Goal: Task Accomplishment & Management: Manage account settings

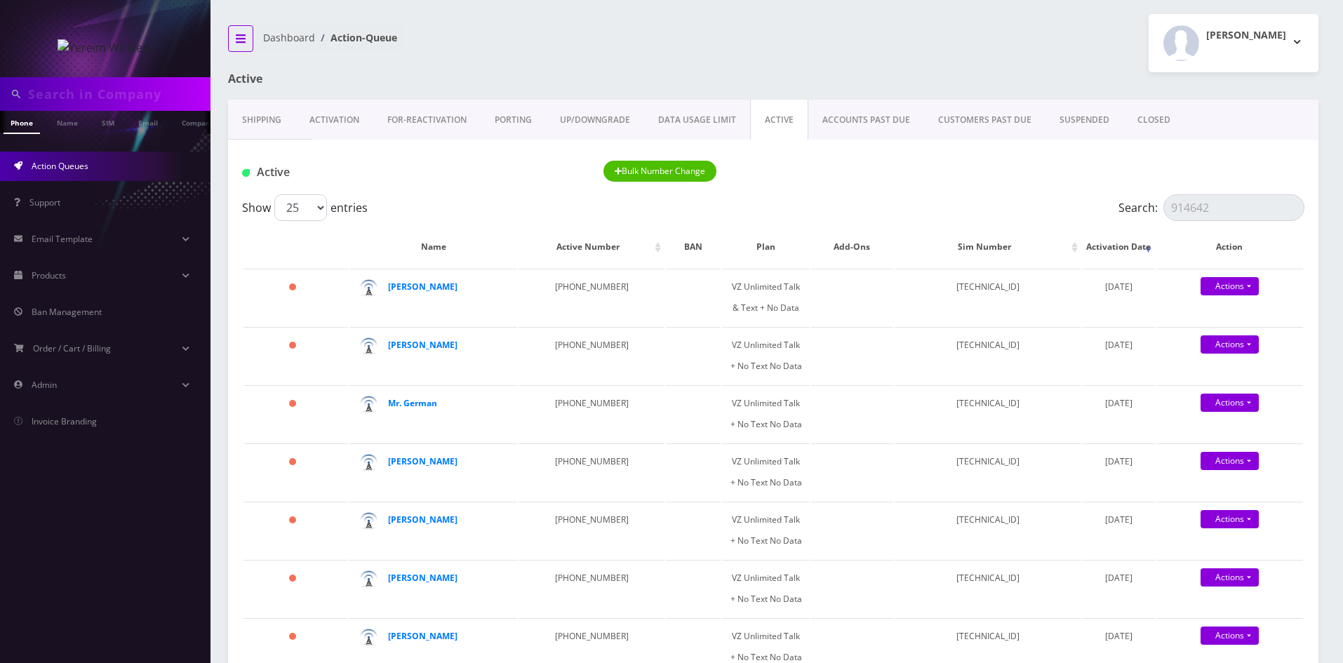
click at [237, 36] on icon "breadcrumb" at bounding box center [241, 38] width 10 height 11
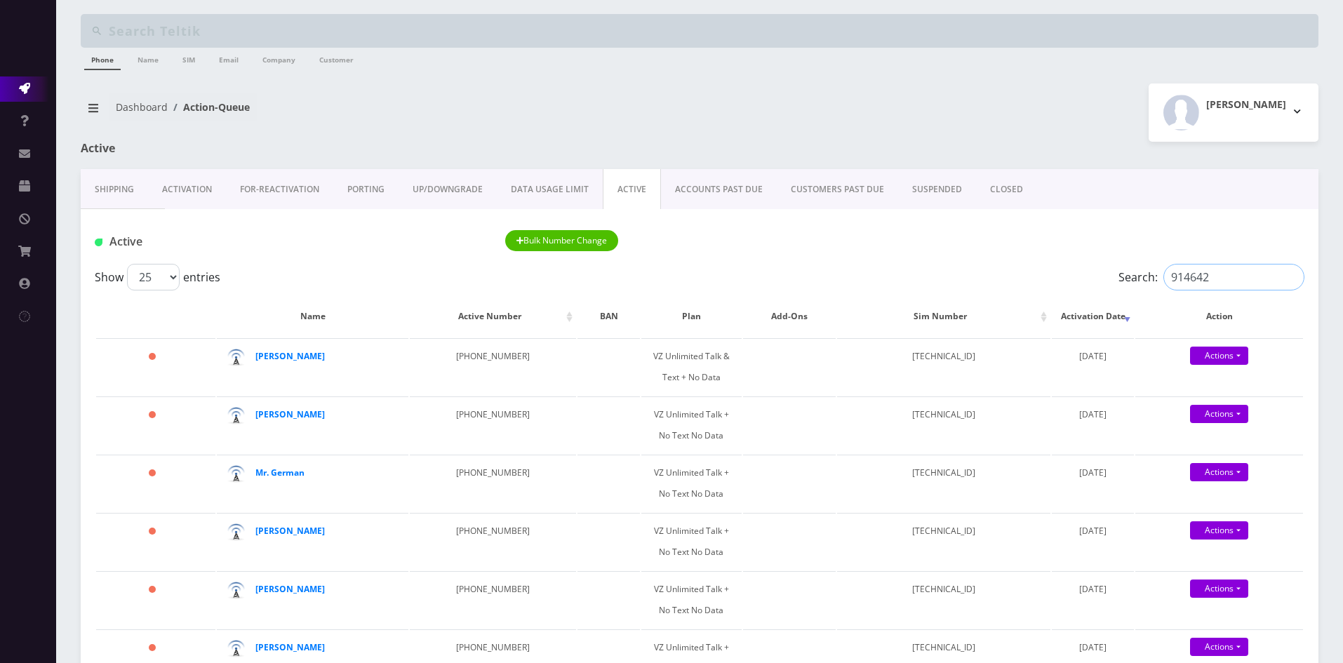
drag, startPoint x: 1242, startPoint y: 279, endPoint x: 1126, endPoint y: 289, distance: 117.0
click at [1126, 289] on label "Search: 914642" at bounding box center [1212, 277] width 186 height 27
paste input "[PHONE_NUMBER]"
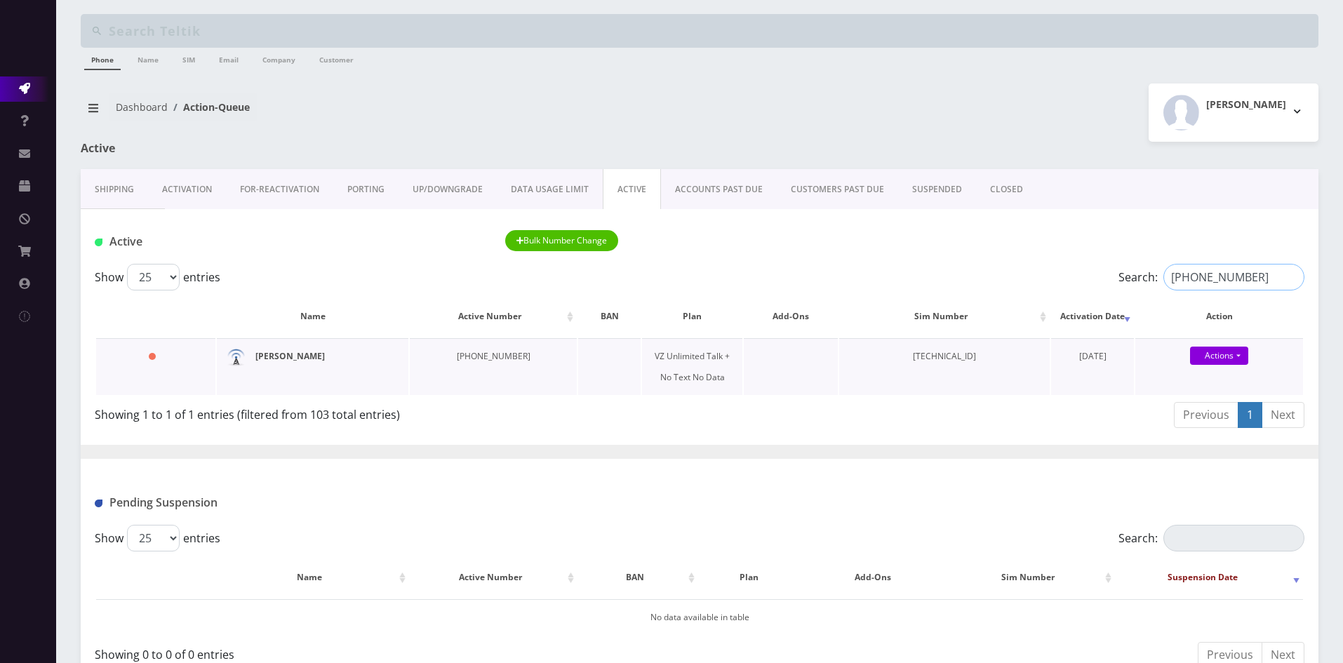
type input "[PHONE_NUMBER]"
click at [279, 358] on strong "[PERSON_NAME]" at bounding box center [289, 356] width 69 height 12
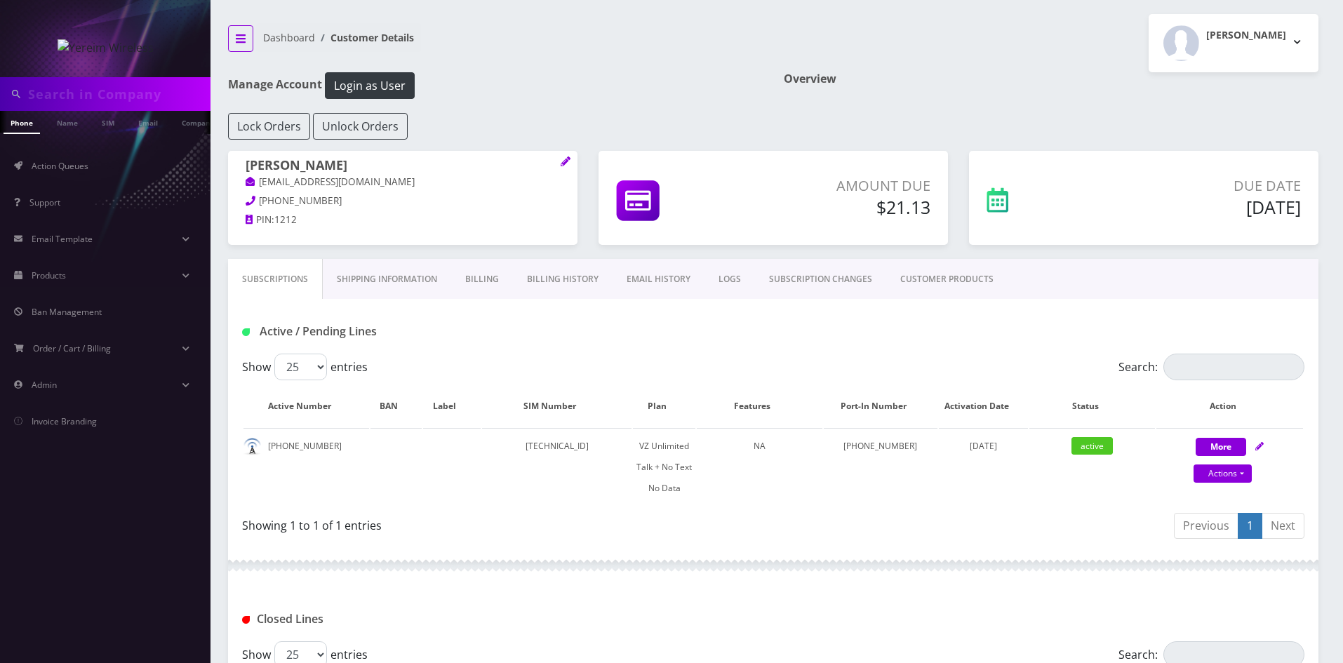
click at [245, 36] on icon "breadcrumb" at bounding box center [241, 38] width 10 height 11
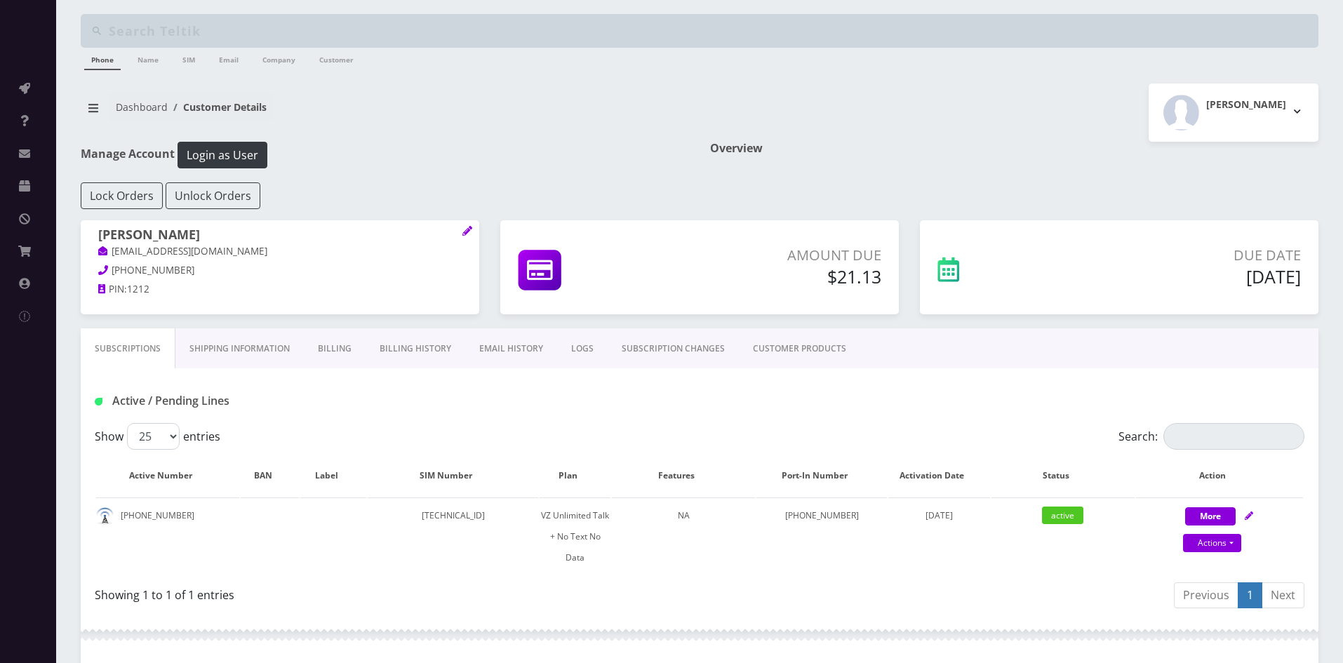
click at [462, 227] on div "Chaim Noe shgy9700+8455489464@gmail.com 845-548-9464 PIN: 1212" at bounding box center [280, 264] width 399 height 88
click at [462, 230] on icon at bounding box center [467, 231] width 10 height 10
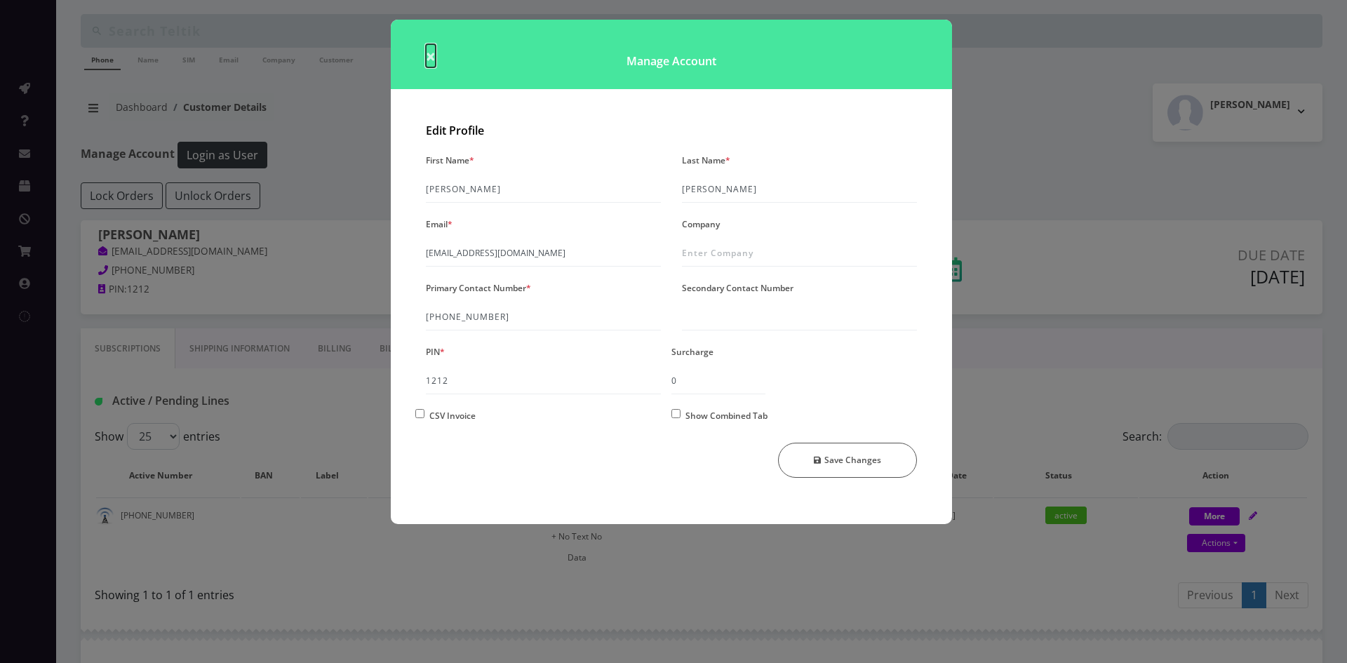
click at [429, 58] on span "×" at bounding box center [431, 55] width 10 height 23
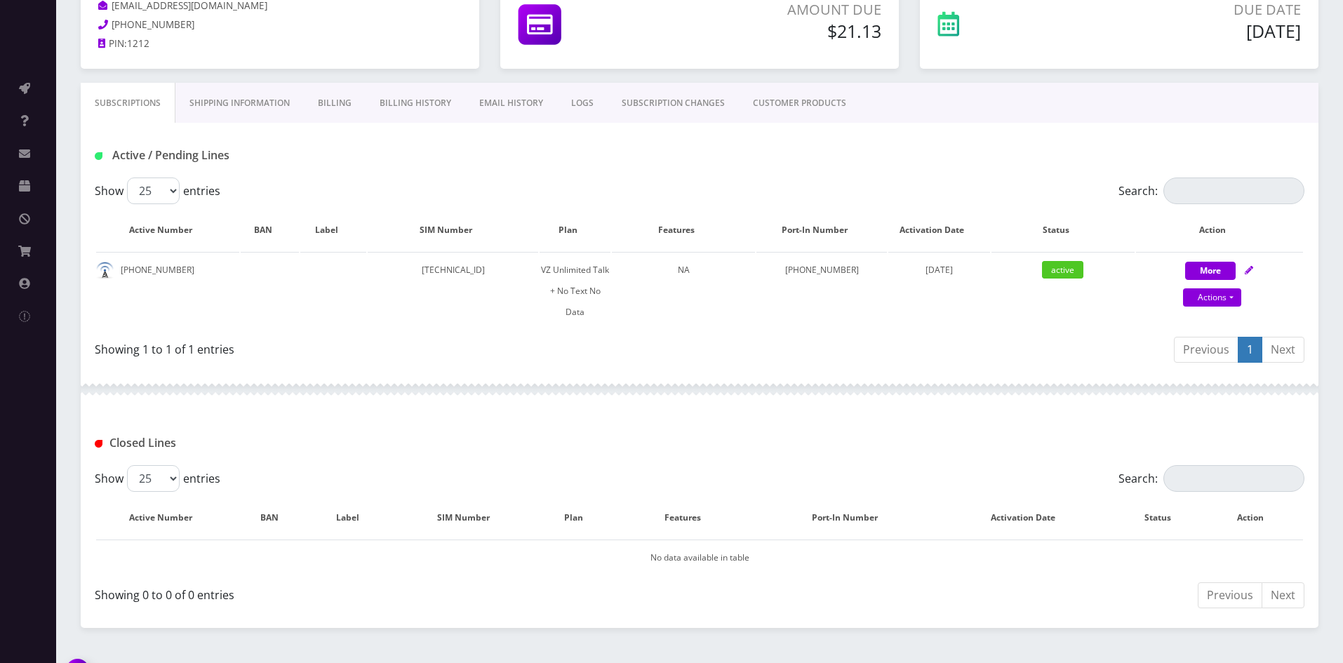
scroll to position [211, 0]
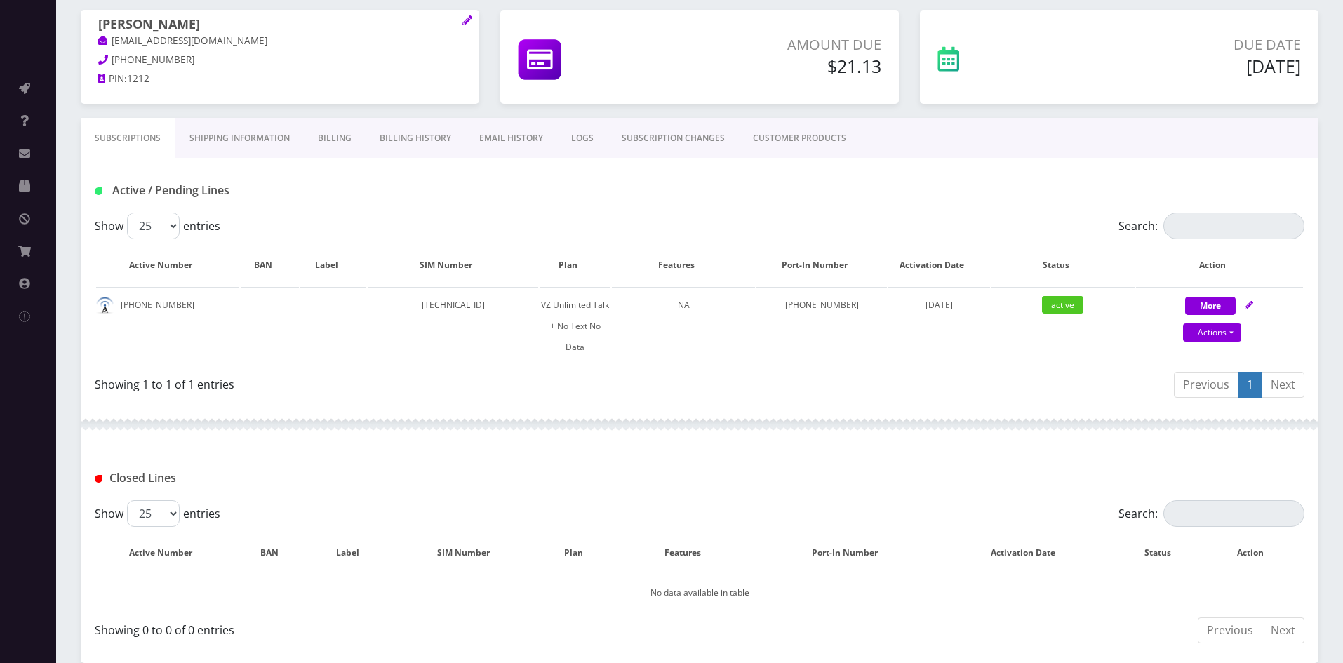
click at [255, 141] on link "Shipping Information" at bounding box center [239, 138] width 128 height 41
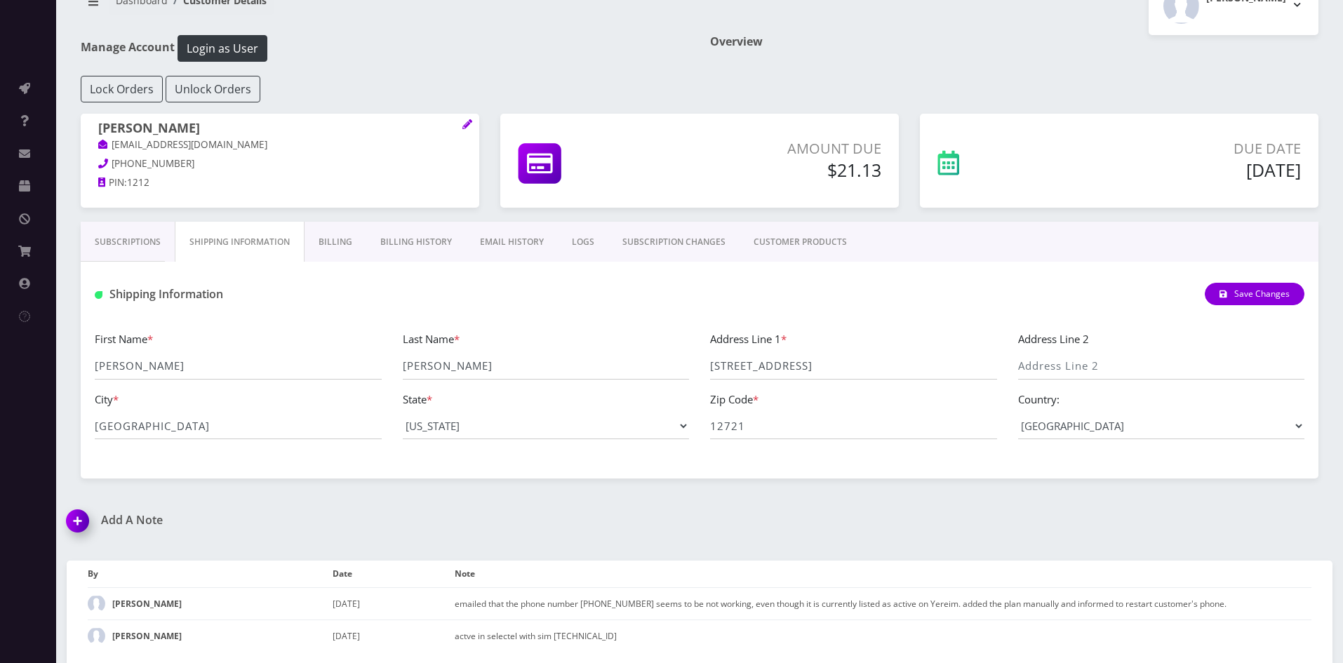
scroll to position [107, 0]
click at [331, 245] on link "Billing" at bounding box center [336, 242] width 62 height 41
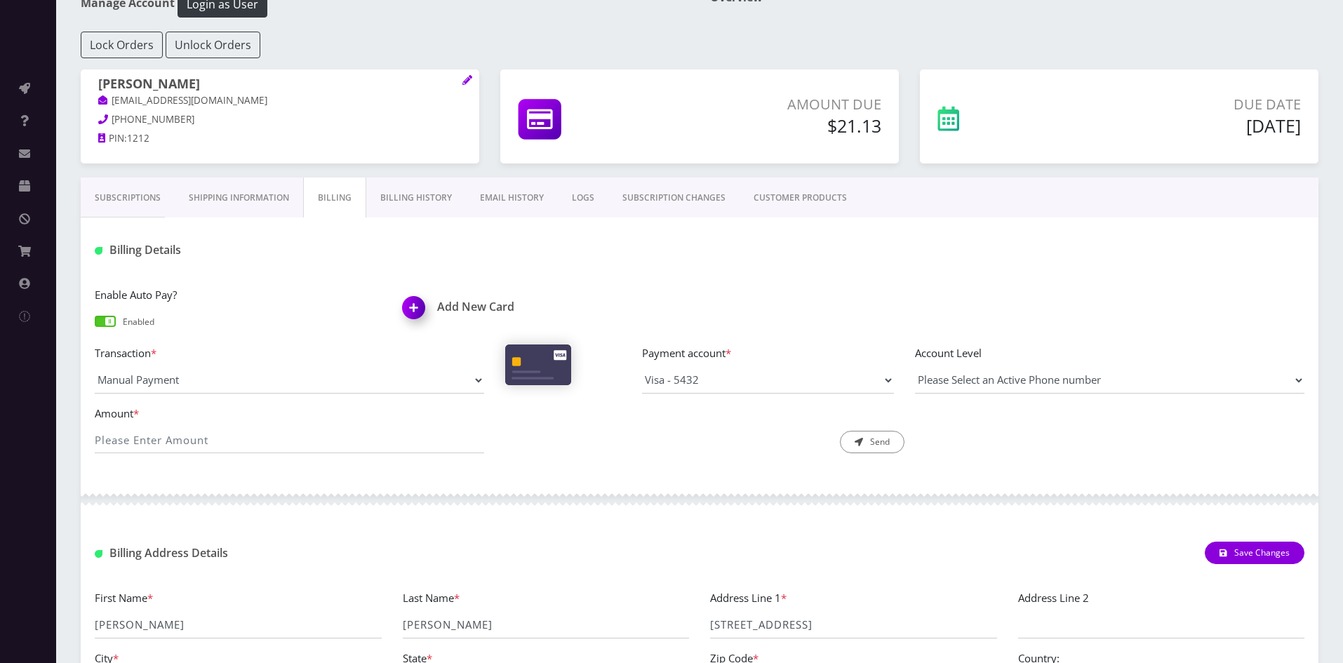
scroll to position [129, 0]
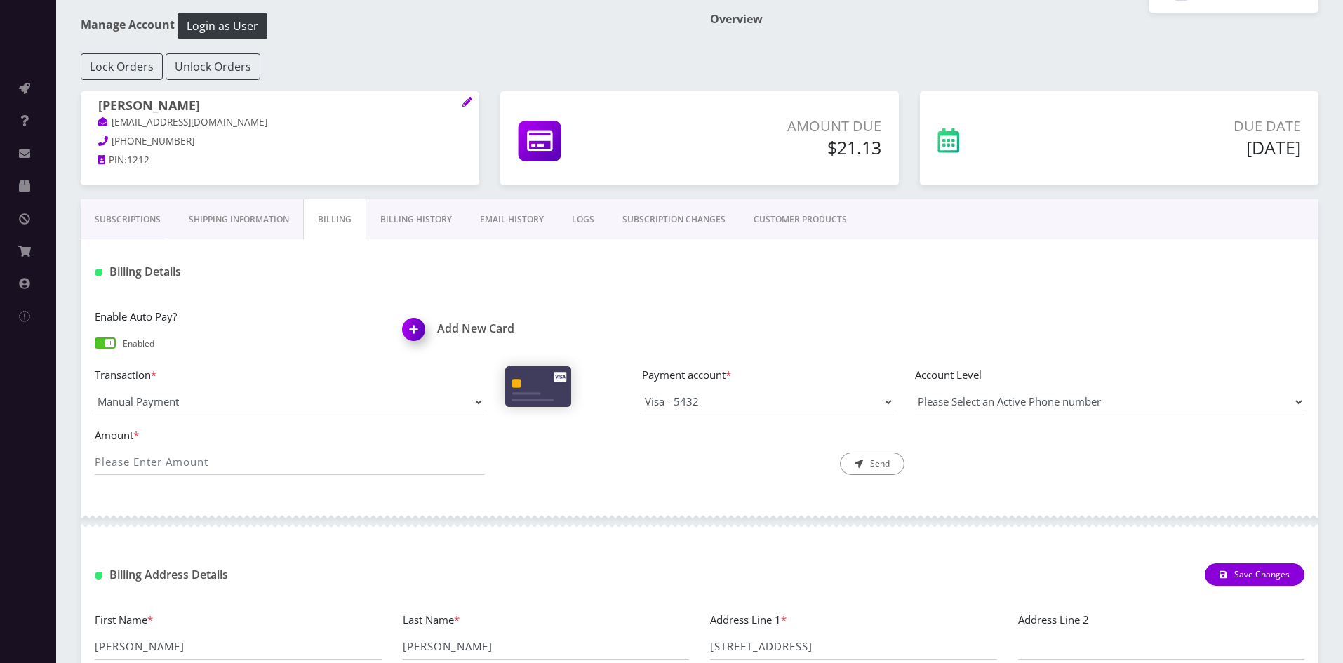
click at [400, 220] on link "Billing History" at bounding box center [416, 219] width 100 height 41
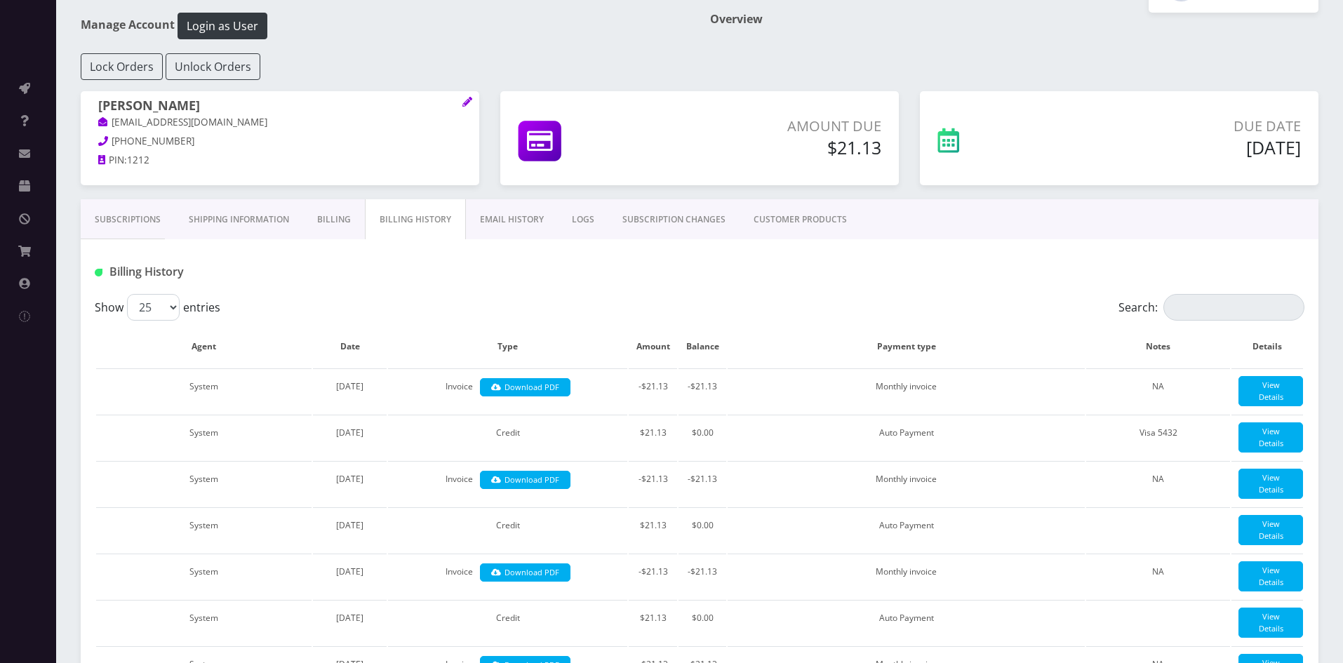
click at [305, 220] on link "Billing" at bounding box center [334, 219] width 62 height 41
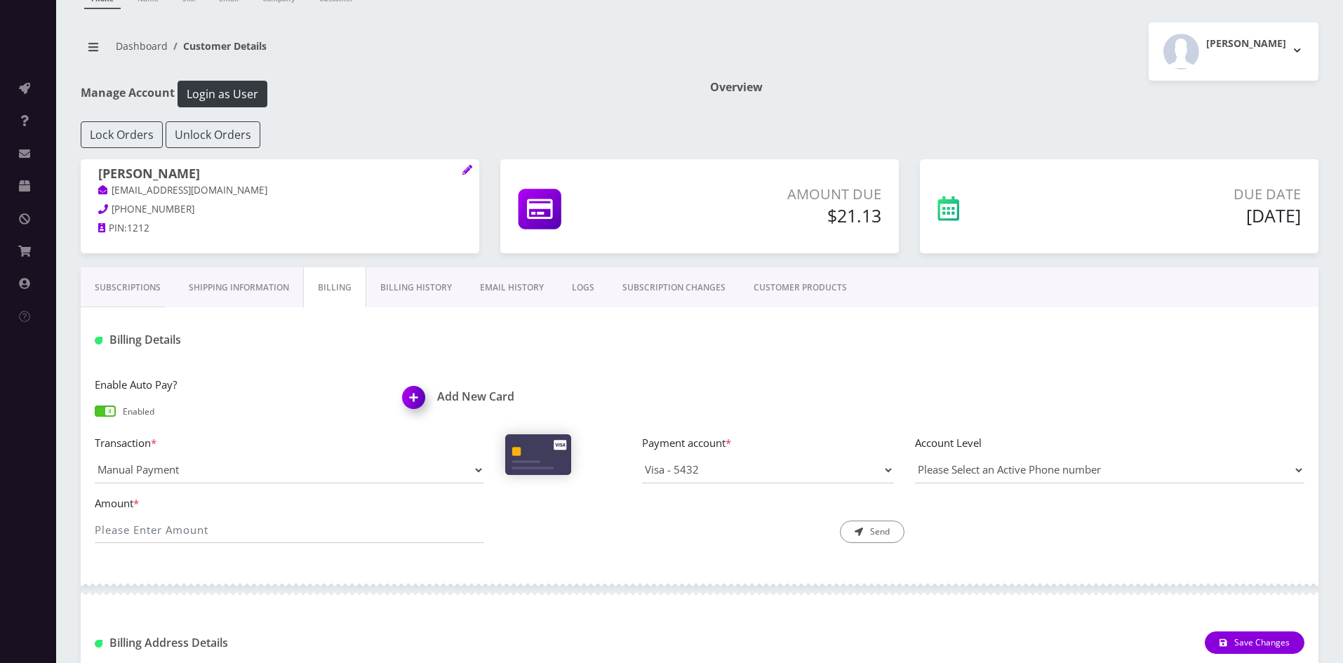
scroll to position [59, 0]
click at [467, 174] on icon at bounding box center [466, 171] width 9 height 9
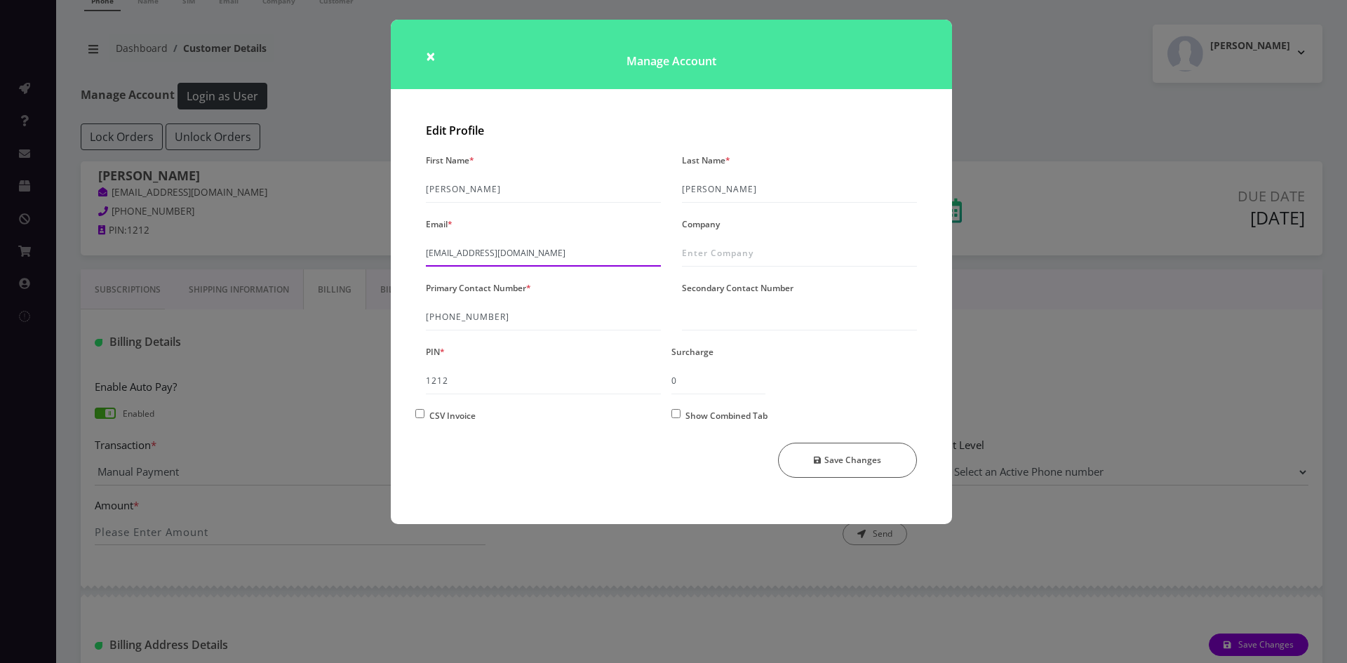
drag, startPoint x: 427, startPoint y: 253, endPoint x: 573, endPoint y: 255, distance: 146.7
click at [573, 255] on input "shgy9700+8455489464@gmail.com" at bounding box center [543, 253] width 235 height 27
click at [433, 57] on span "×" at bounding box center [431, 55] width 10 height 23
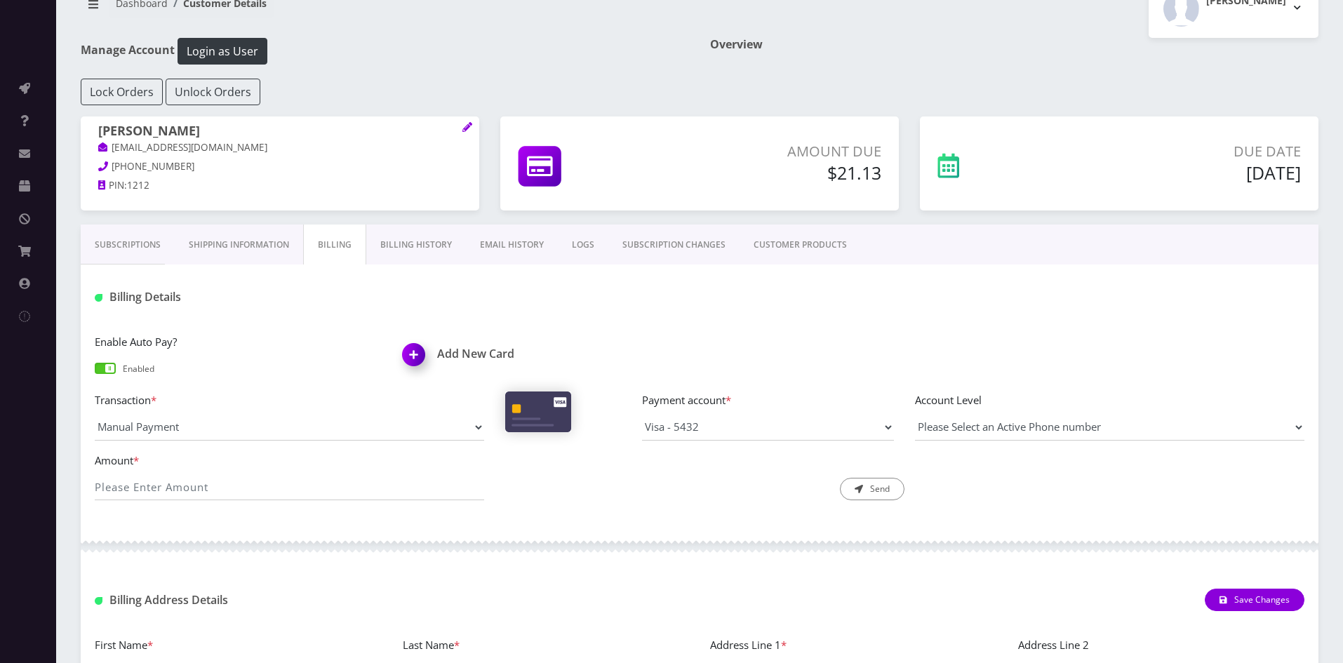
scroll to position [129, 0]
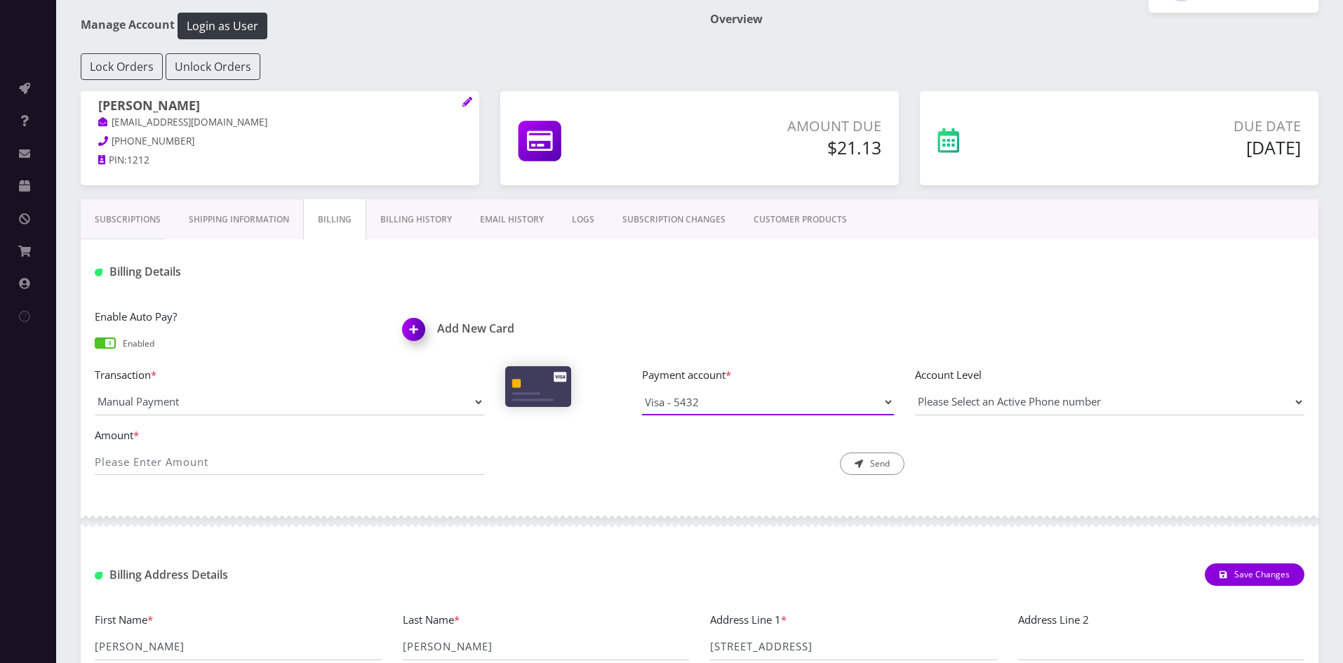
click at [705, 406] on select "Visa - 5432" at bounding box center [768, 402] width 253 height 27
click at [705, 307] on div "Enable Auto Pay? Enabled Add New Card Transaction * Manual Payment Custom Charg…" at bounding box center [700, 397] width 1238 height 206
click at [249, 214] on link "Shipping Information" at bounding box center [239, 219] width 128 height 41
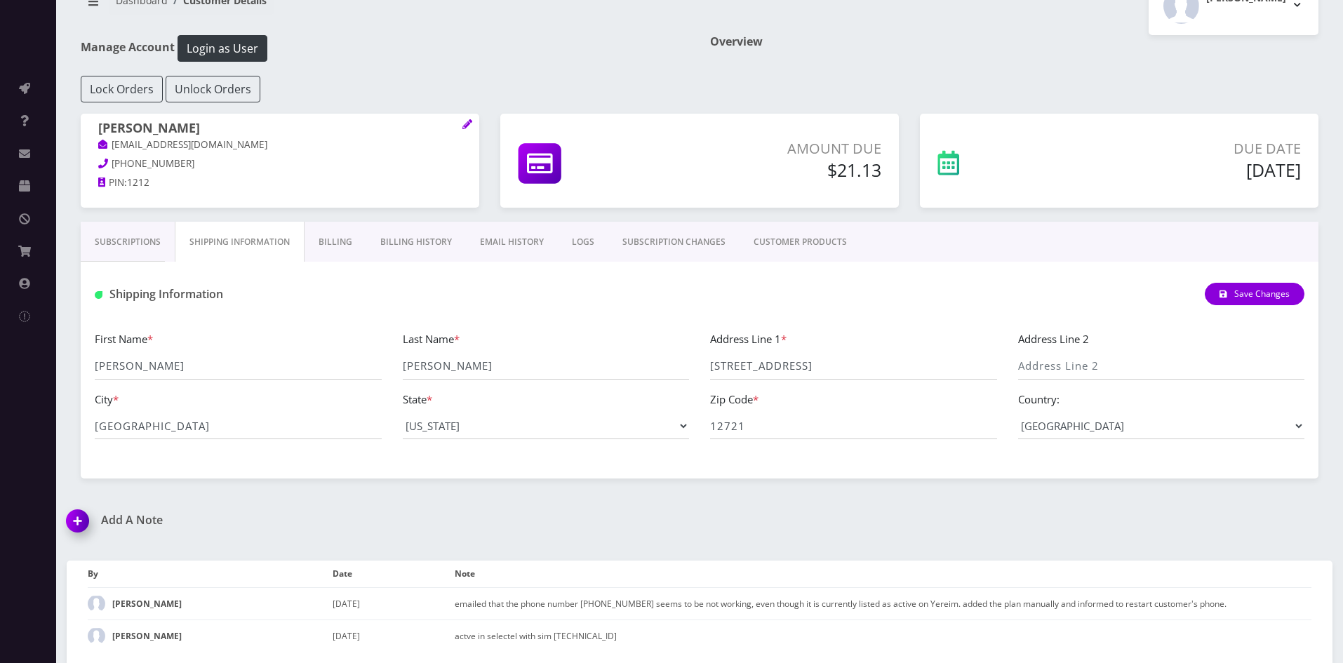
click at [363, 244] on link "Billing" at bounding box center [336, 242] width 62 height 41
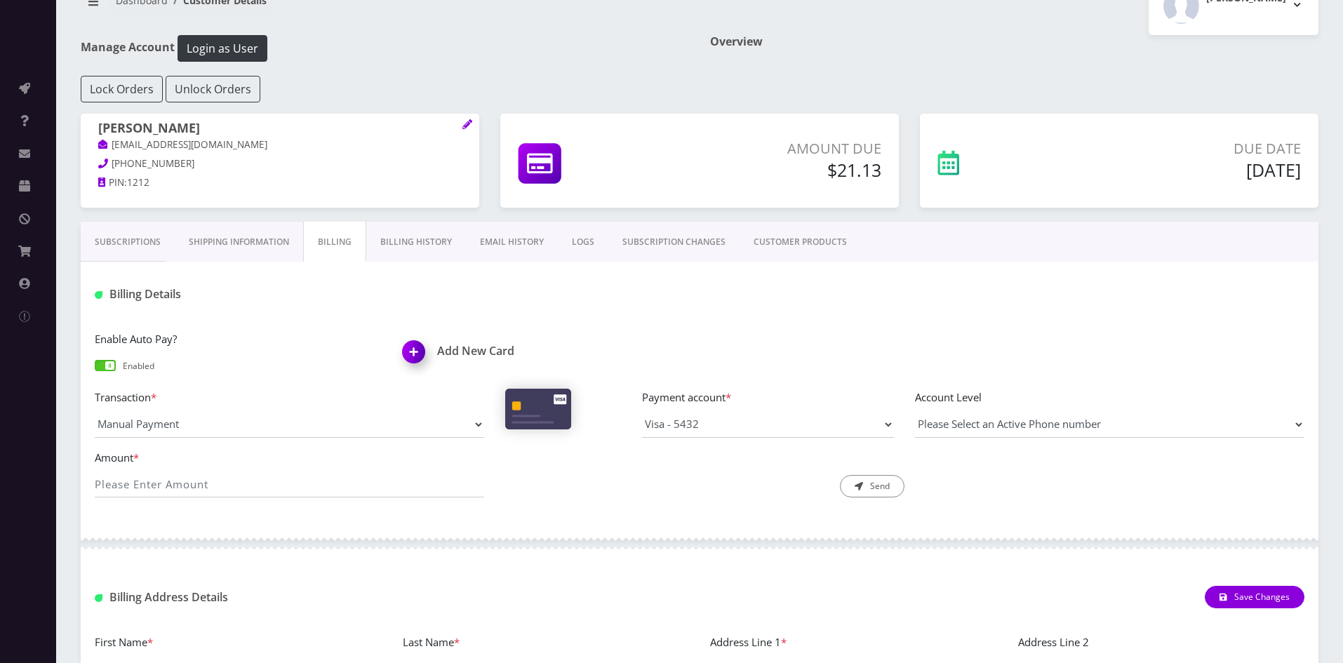
click at [410, 244] on link "Billing History" at bounding box center [416, 242] width 100 height 41
